Goal: Task Accomplishment & Management: Manage account settings

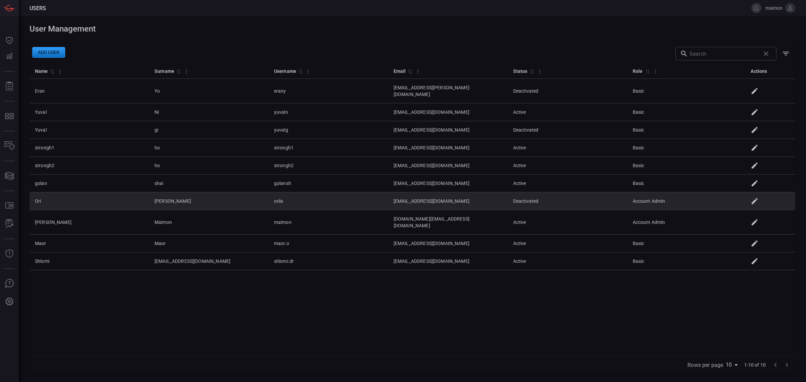
click at [758, 197] on icon at bounding box center [754, 201] width 8 height 8
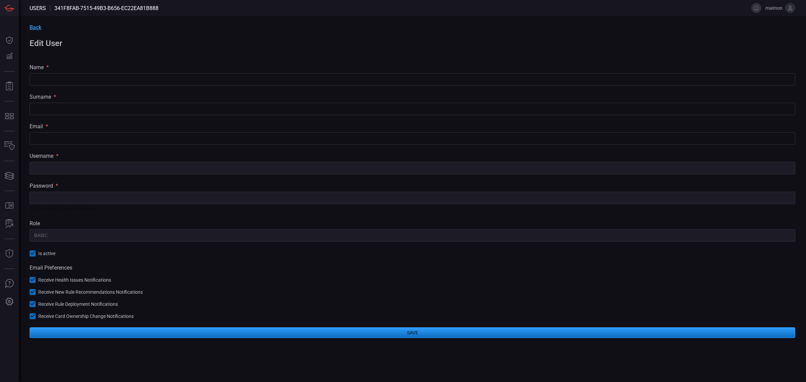
type input "Ori"
type input "[PERSON_NAME]"
type input "[EMAIL_ADDRESS][DOMAIN_NAME]"
type input "orila"
type input "Account Admin"
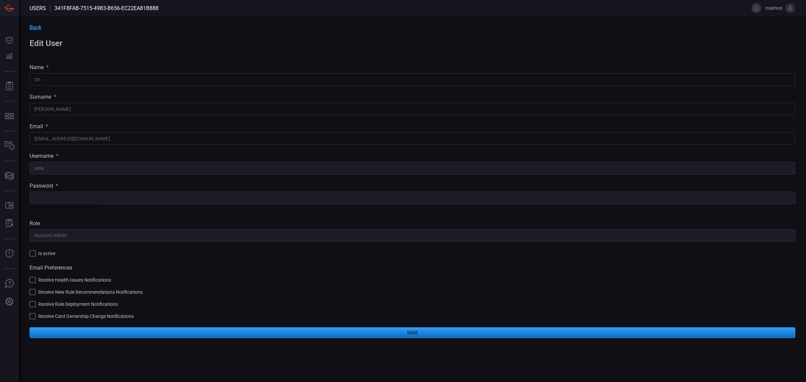
click at [37, 26] on span "Back" at bounding box center [36, 27] width 12 height 6
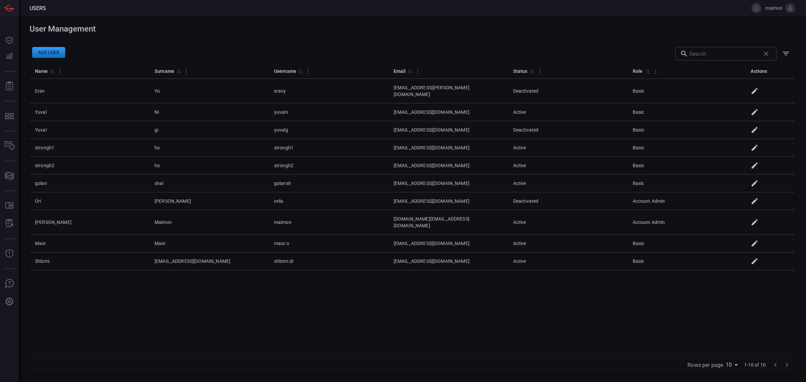
click at [51, 50] on button "Add user" at bounding box center [48, 52] width 33 height 11
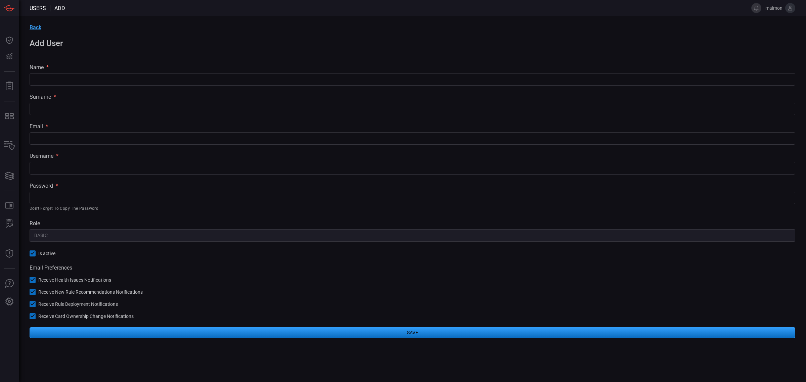
click at [30, 25] on span "Back" at bounding box center [36, 27] width 12 height 6
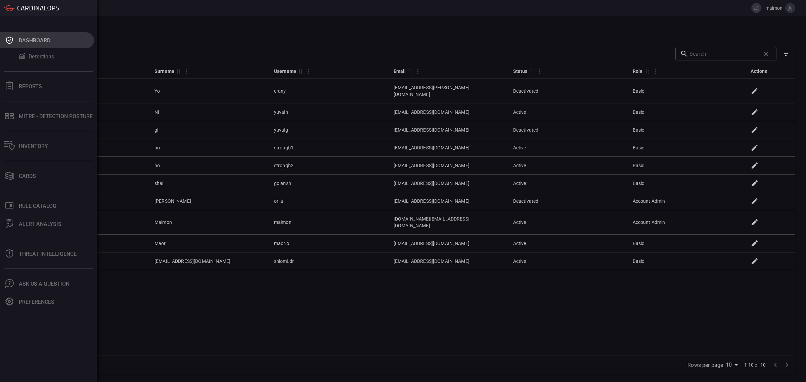
click at [33, 41] on div "Dashboard" at bounding box center [35, 40] width 32 height 6
